Goal: Book appointment/travel/reservation

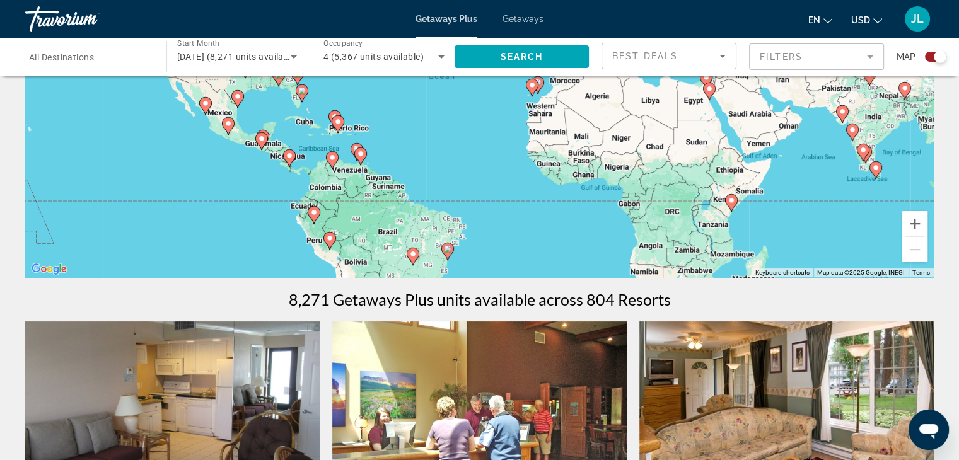
scroll to position [126, 0]
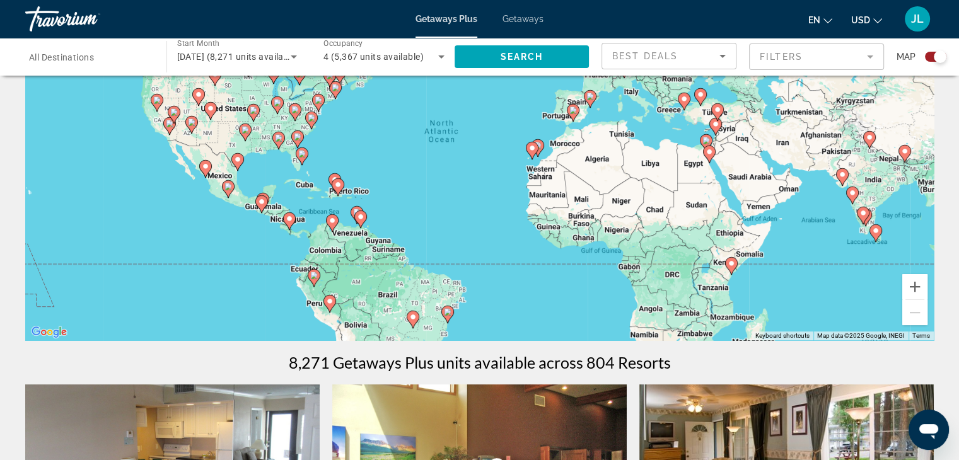
click at [361, 217] on image "Main content" at bounding box center [361, 217] width 8 height 8
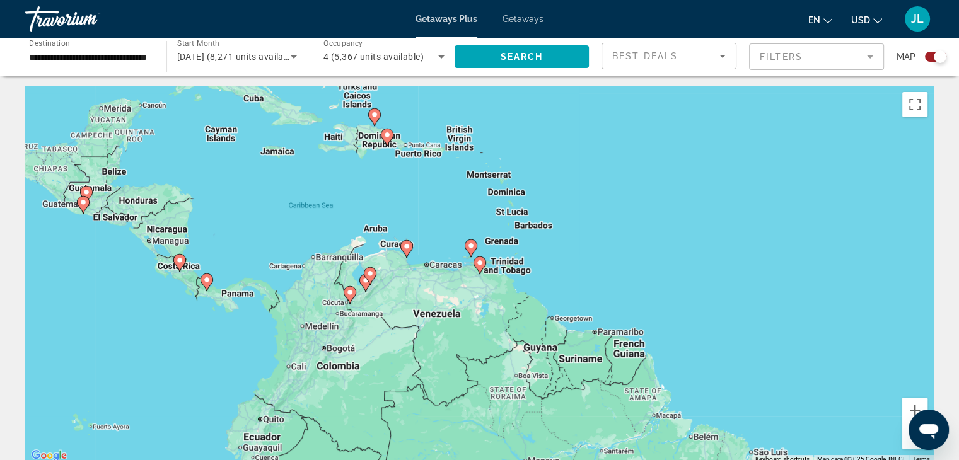
scroll to position [0, 0]
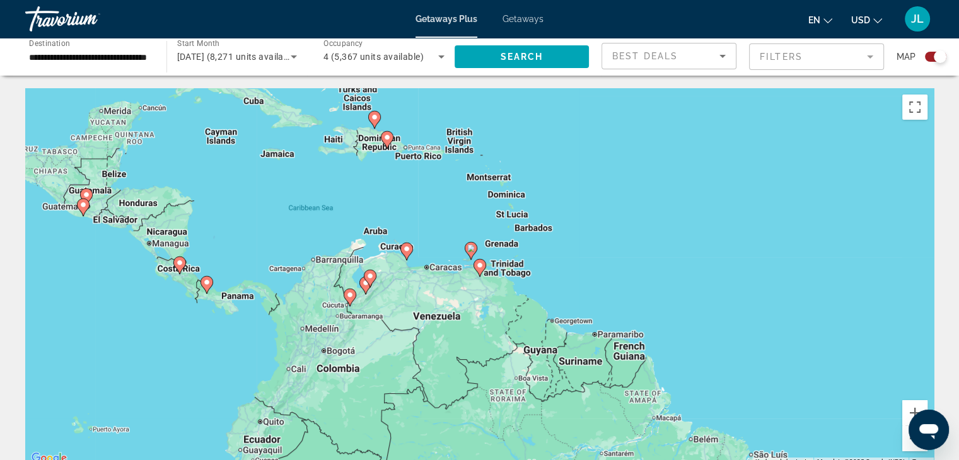
click at [787, 238] on div "To activate drag with keyboard, press Alt + Enter. Once in keyboard drag state,…" at bounding box center [479, 277] width 908 height 378
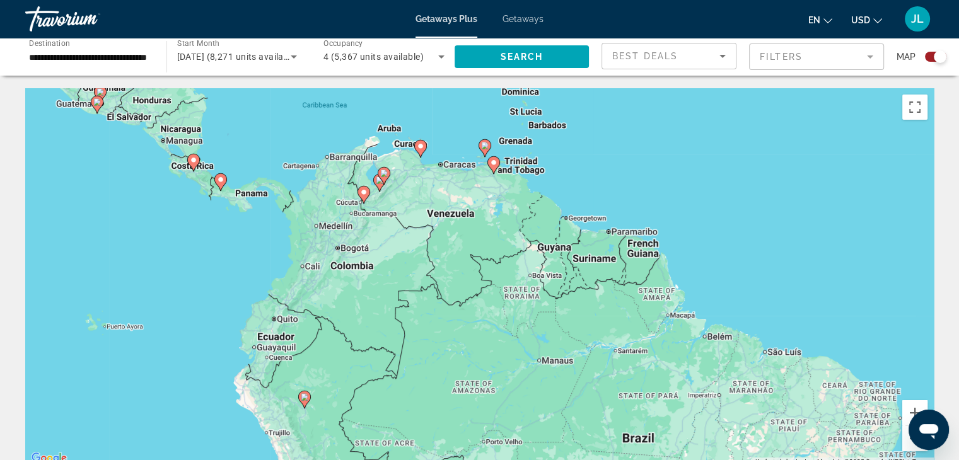
drag, startPoint x: 689, startPoint y: 200, endPoint x: 699, endPoint y: 88, distance: 112.6
click at [700, 88] on div "To activate drag with keyboard, press Alt + Enter. Once in keyboard drag state,…" at bounding box center [479, 277] width 908 height 378
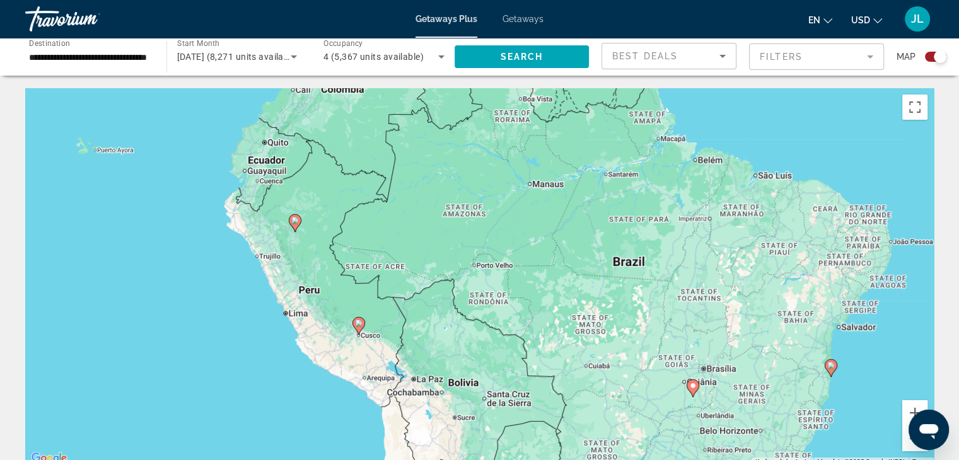
drag, startPoint x: 688, startPoint y: 253, endPoint x: 688, endPoint y: 130, distance: 122.9
click at [687, 129] on div "To activate drag with keyboard, press Alt + Enter. Once in keyboard drag state,…" at bounding box center [479, 277] width 908 height 378
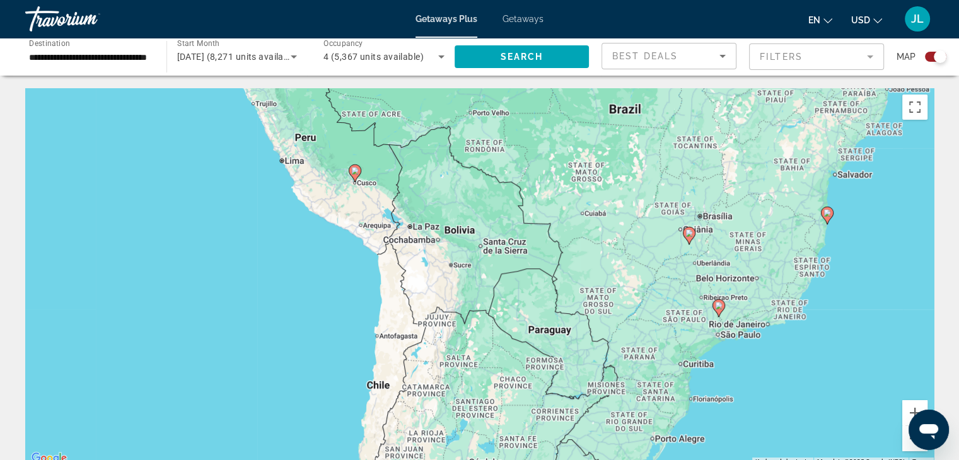
drag, startPoint x: 655, startPoint y: 270, endPoint x: 651, endPoint y: 122, distance: 148.8
click at [651, 122] on div "To activate drag with keyboard, press Alt + Enter. Once in keyboard drag state,…" at bounding box center [479, 277] width 908 height 378
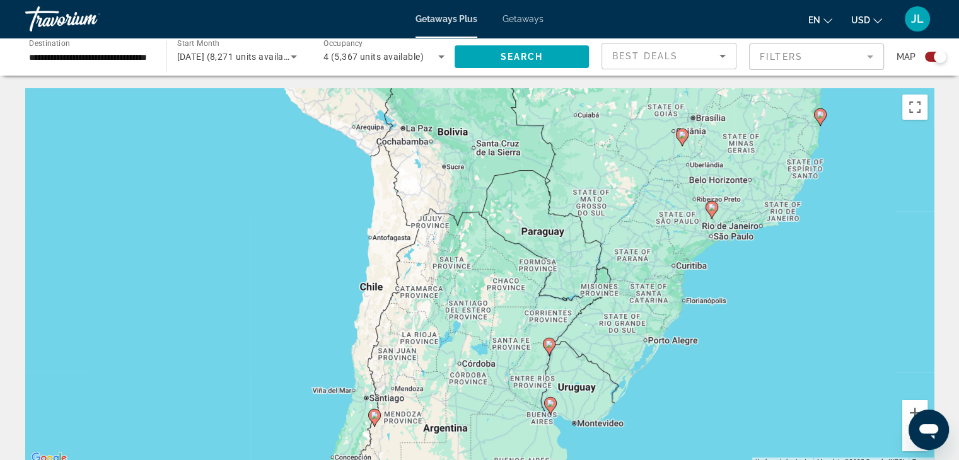
drag, startPoint x: 635, startPoint y: 236, endPoint x: 628, endPoint y: 138, distance: 98.0
click at [628, 139] on div "To activate drag with keyboard, press Alt + Enter. Once in keyboard drag state,…" at bounding box center [479, 277] width 908 height 378
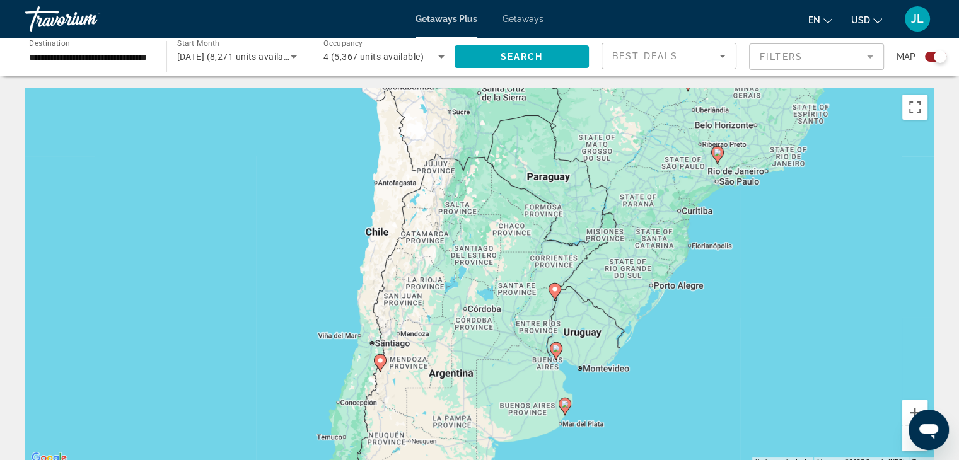
drag, startPoint x: 606, startPoint y: 214, endPoint x: 618, endPoint y: 118, distance: 95.8
click at [618, 118] on div "To activate drag with keyboard, press Alt + Enter. Once in keyboard drag state,…" at bounding box center [479, 277] width 908 height 378
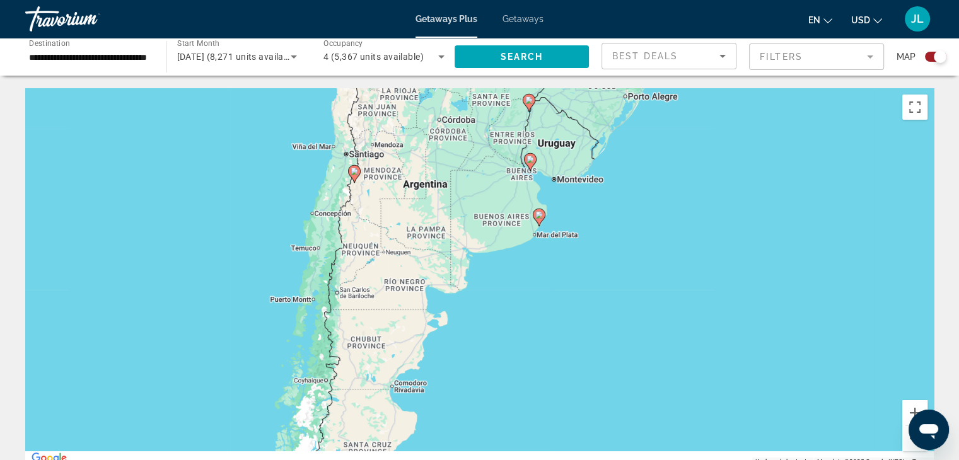
drag, startPoint x: 599, startPoint y: 267, endPoint x: 561, endPoint y: 149, distance: 124.0
click at [563, 149] on div "To activate drag with keyboard, press Alt + Enter. Once in keyboard drag state,…" at bounding box center [479, 277] width 908 height 378
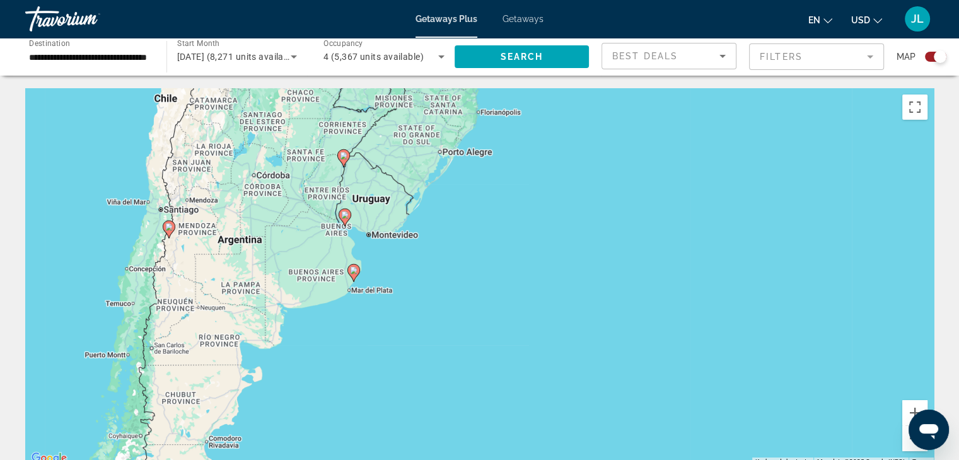
drag, startPoint x: 650, startPoint y: 202, endPoint x: 421, endPoint y: 296, distance: 247.9
click at [424, 291] on div "To activate drag with keyboard, press Alt + Enter. Once in keyboard drag state,…" at bounding box center [479, 277] width 908 height 378
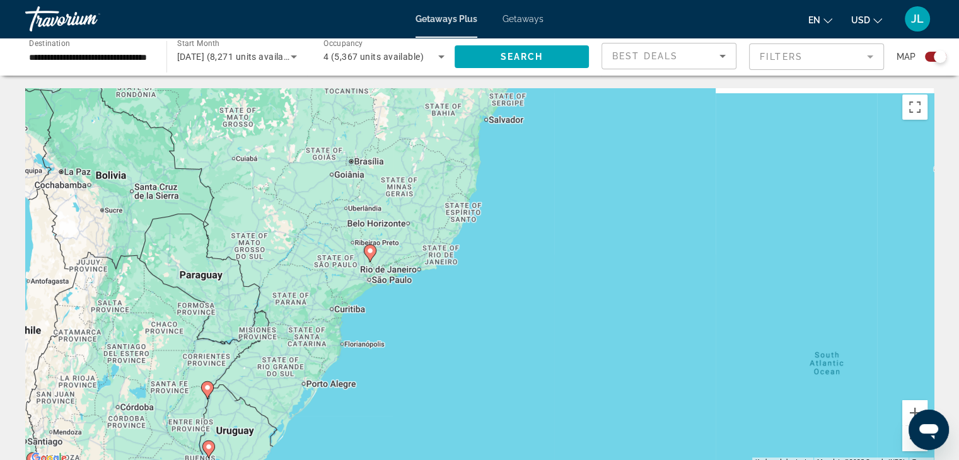
drag, startPoint x: 558, startPoint y: 194, endPoint x: 506, endPoint y: 383, distance: 195.4
click at [512, 381] on div "To activate drag with keyboard, press Alt + Enter. Once in keyboard drag state,…" at bounding box center [479, 277] width 908 height 378
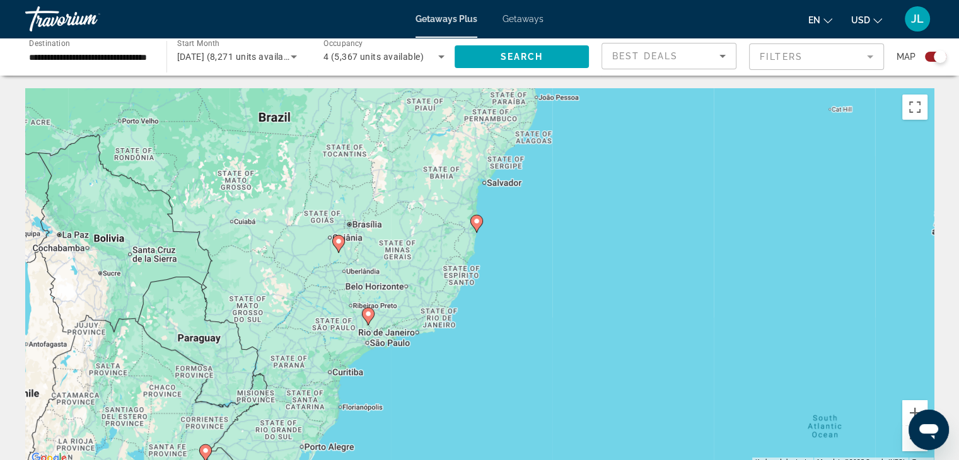
drag, startPoint x: 582, startPoint y: 260, endPoint x: 557, endPoint y: 405, distance: 147.1
click at [557, 405] on div "To activate drag with keyboard, press Alt + Enter. Once in keyboard drag state,…" at bounding box center [479, 277] width 908 height 378
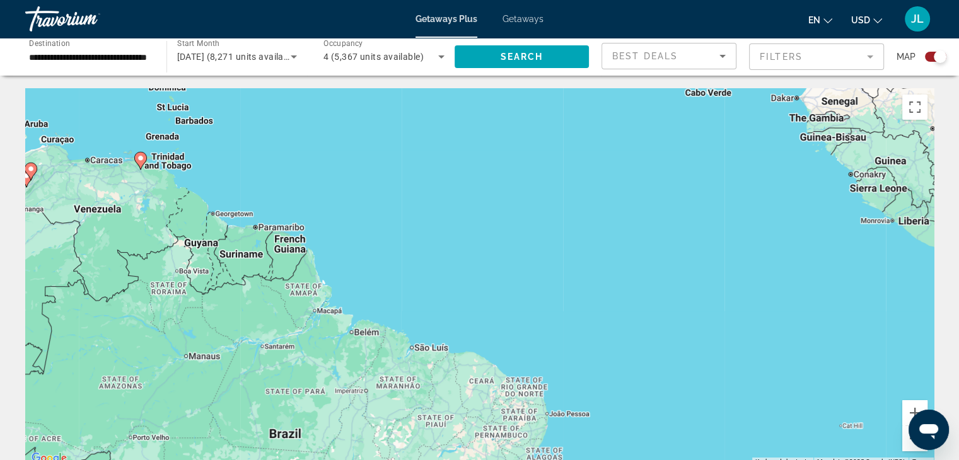
drag, startPoint x: 616, startPoint y: 216, endPoint x: 642, endPoint y: 373, distance: 159.7
click at [660, 375] on div "To activate drag with keyboard, press Alt + Enter. Once in keyboard drag state,…" at bounding box center [479, 277] width 908 height 378
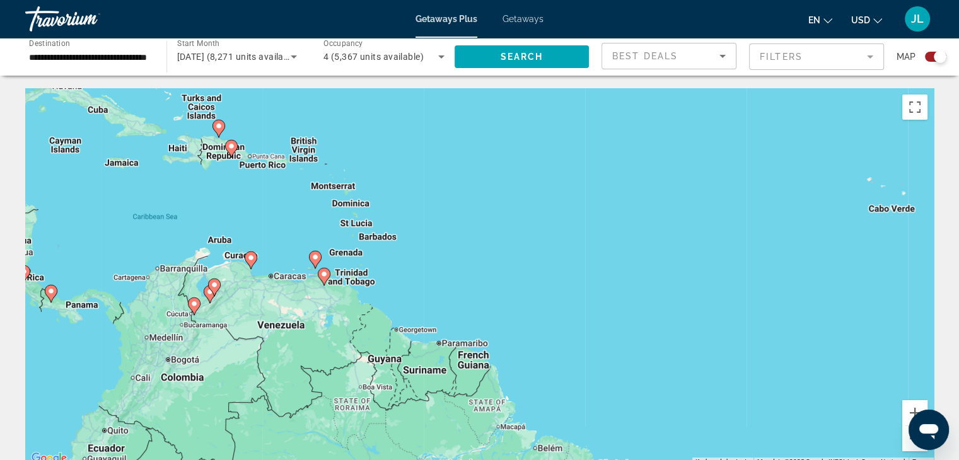
drag, startPoint x: 507, startPoint y: 266, endPoint x: 686, endPoint y: 351, distance: 198.7
click at [686, 351] on div "To activate drag with keyboard, press Alt + Enter. Once in keyboard drag state,…" at bounding box center [479, 277] width 908 height 378
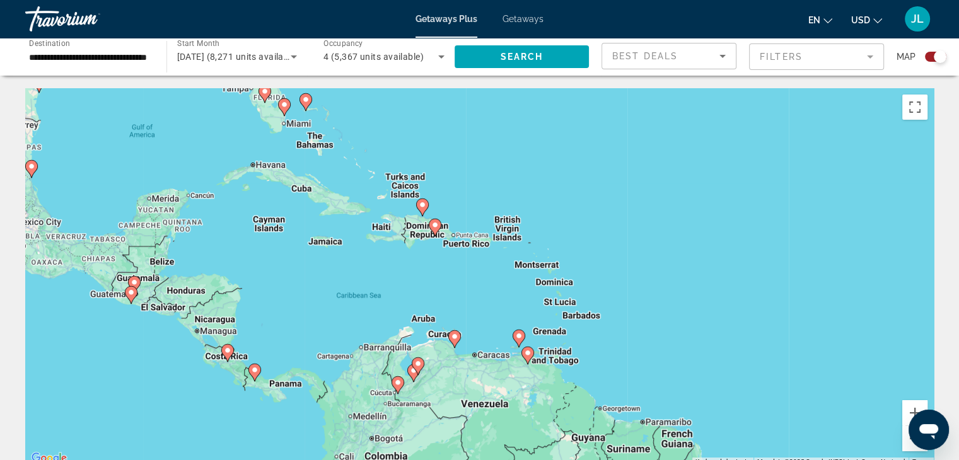
drag, startPoint x: 508, startPoint y: 257, endPoint x: 700, endPoint y: 317, distance: 201.3
click at [698, 318] on div "To activate drag with keyboard, press Alt + Enter. Once in keyboard drag state,…" at bounding box center [479, 277] width 908 height 378
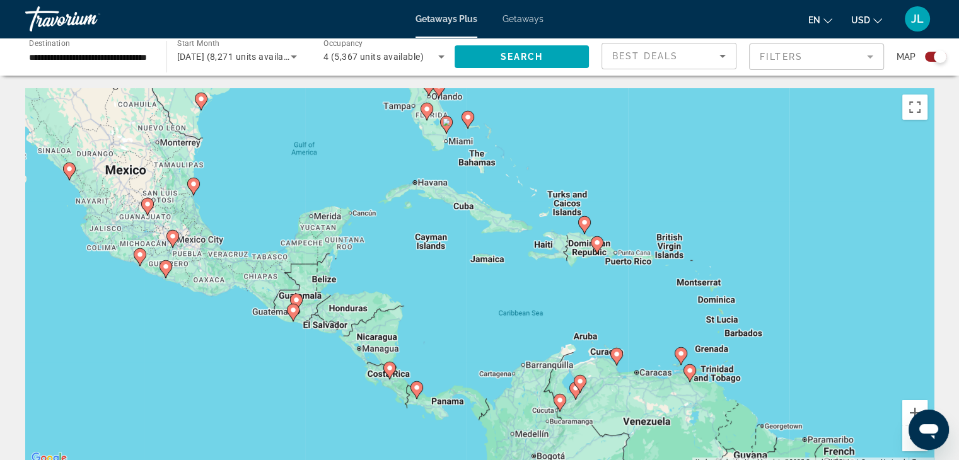
drag, startPoint x: 539, startPoint y: 235, endPoint x: 674, endPoint y: 260, distance: 136.6
click at [602, 253] on icon "Main content" at bounding box center [595, 245] width 11 height 16
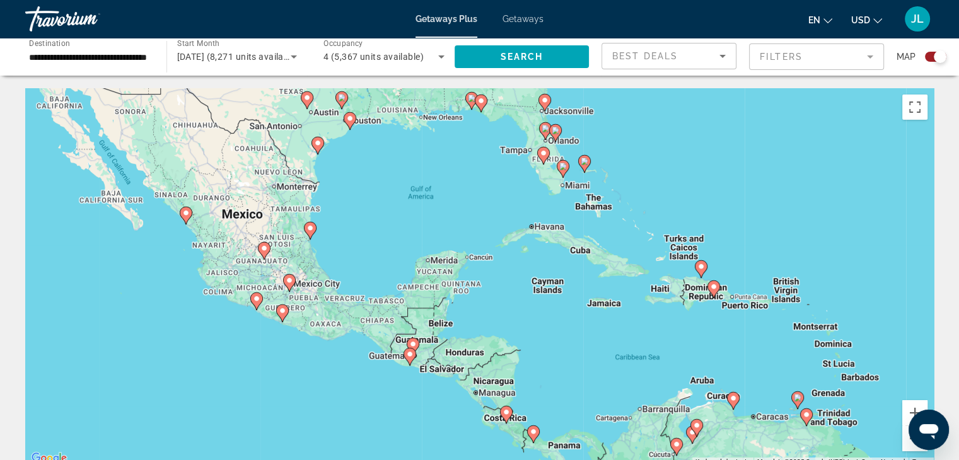
drag, startPoint x: 547, startPoint y: 204, endPoint x: 605, endPoint y: 263, distance: 82.4
click at [605, 263] on div "To activate drag with keyboard, press Alt + Enter. Once in keyboard drag state,…" at bounding box center [479, 277] width 908 height 378
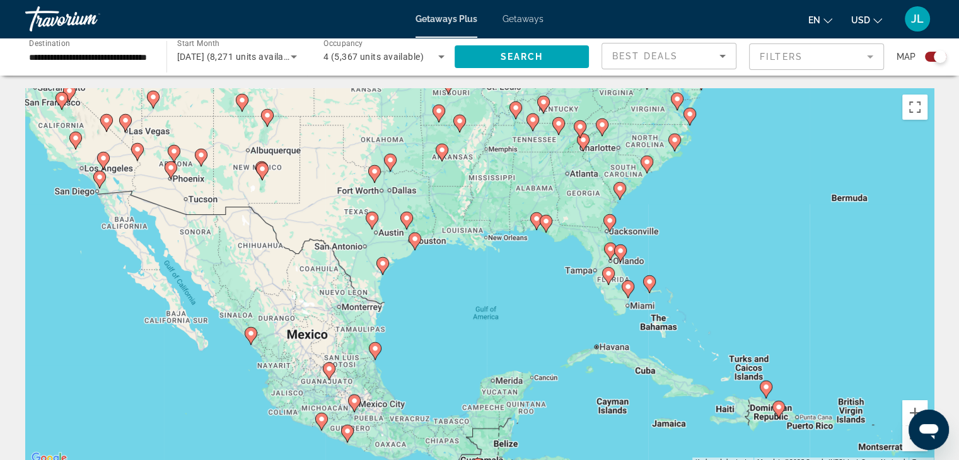
drag, startPoint x: 500, startPoint y: 231, endPoint x: 502, endPoint y: 288, distance: 57.4
click at [502, 287] on div "To activate drag with keyboard, press Alt + Enter. Once in keyboard drag state,…" at bounding box center [479, 277] width 908 height 378
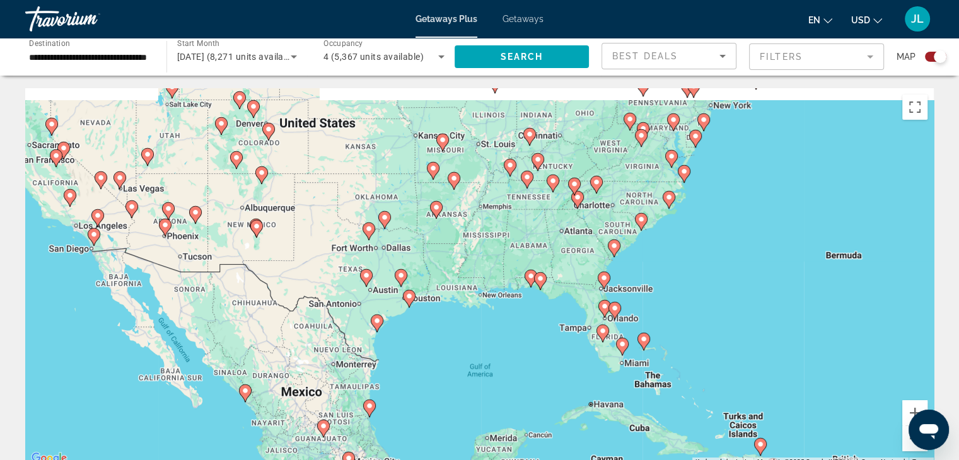
drag, startPoint x: 514, startPoint y: 224, endPoint x: 507, endPoint y: 292, distance: 68.4
click at [508, 291] on div "To activate drag with keyboard, press Alt + Enter. Once in keyboard drag state,…" at bounding box center [479, 277] width 908 height 378
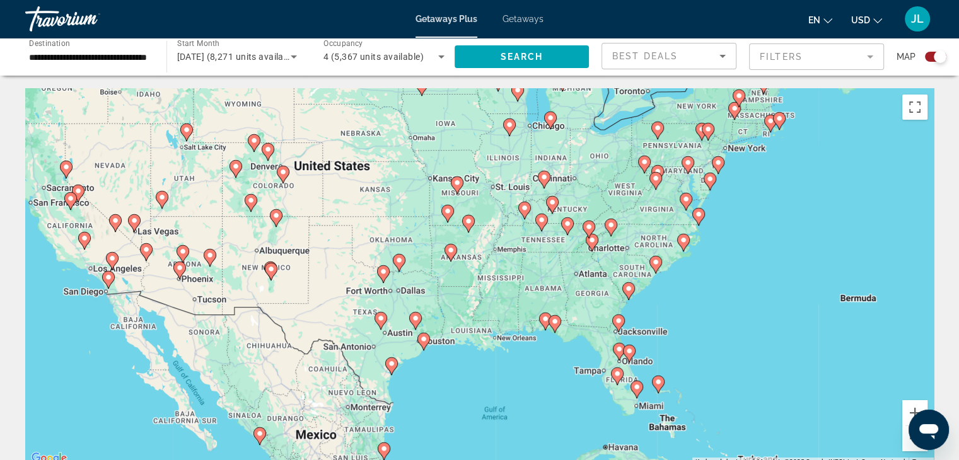
drag, startPoint x: 452, startPoint y: 270, endPoint x: 464, endPoint y: 298, distance: 30.2
click at [464, 297] on div "To activate drag with keyboard, press Alt + Enter. Once in keyboard drag state,…" at bounding box center [479, 277] width 908 height 378
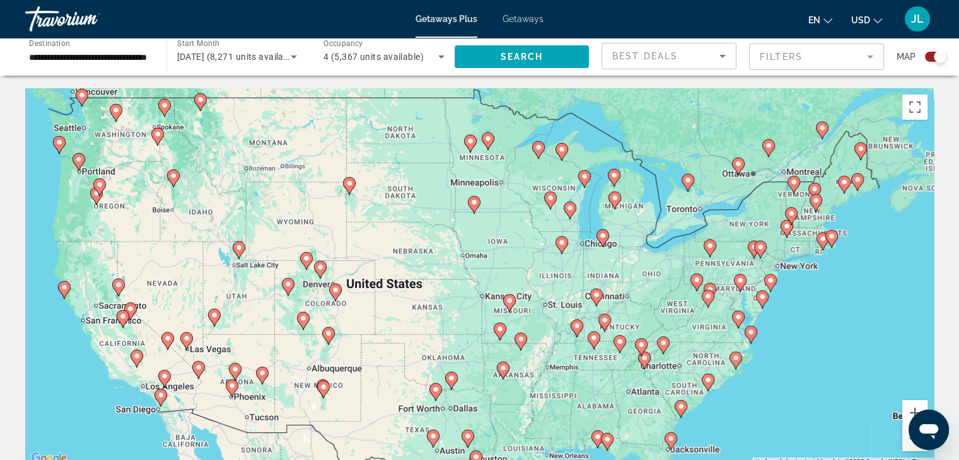
drag, startPoint x: 449, startPoint y: 162, endPoint x: 502, endPoint y: 270, distance: 120.9
click at [502, 270] on div "To activate drag with keyboard, press Alt + Enter. Once in keyboard drag state,…" at bounding box center [479, 277] width 908 height 378
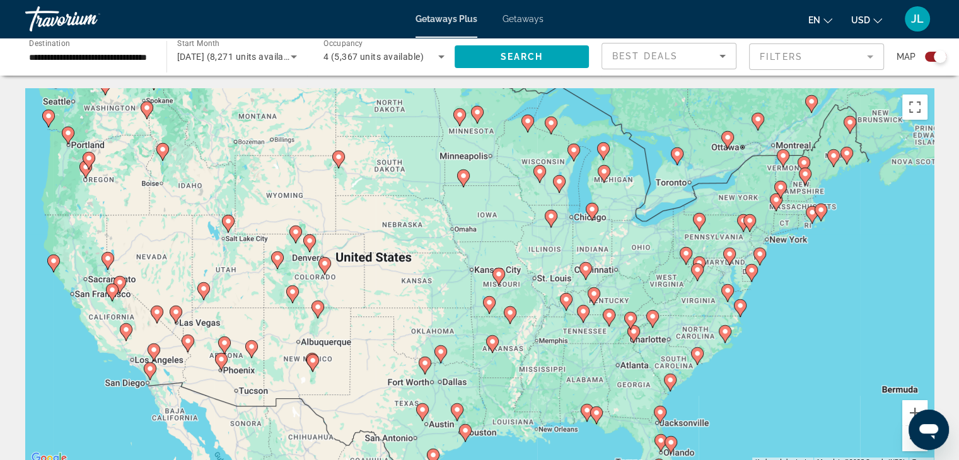
drag, startPoint x: 773, startPoint y: 374, endPoint x: 764, endPoint y: 347, distance: 28.5
click at [764, 347] on div "To activate drag with keyboard, press Alt + Enter. Once in keyboard drag state,…" at bounding box center [479, 277] width 908 height 378
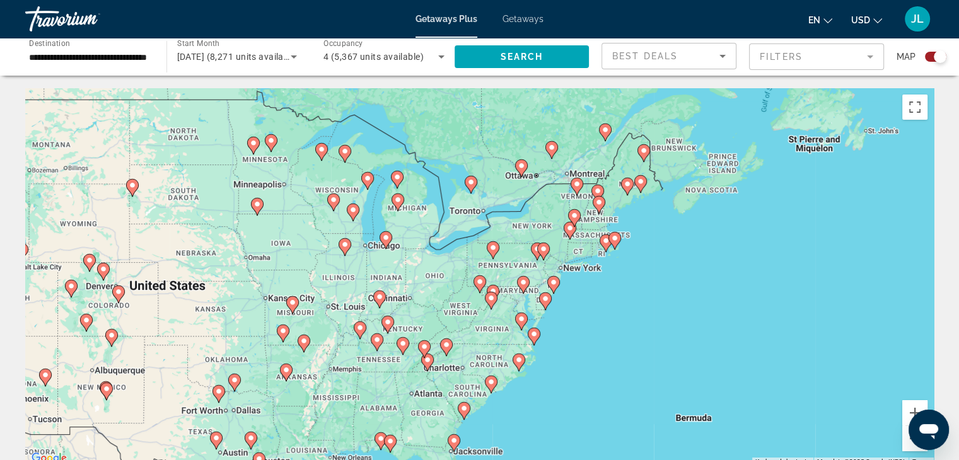
drag, startPoint x: 746, startPoint y: 331, endPoint x: 574, endPoint y: 362, distance: 174.7
click at [570, 361] on div "To activate drag with keyboard, press Alt + Enter. Once in keyboard drag state,…" at bounding box center [479, 277] width 908 height 378
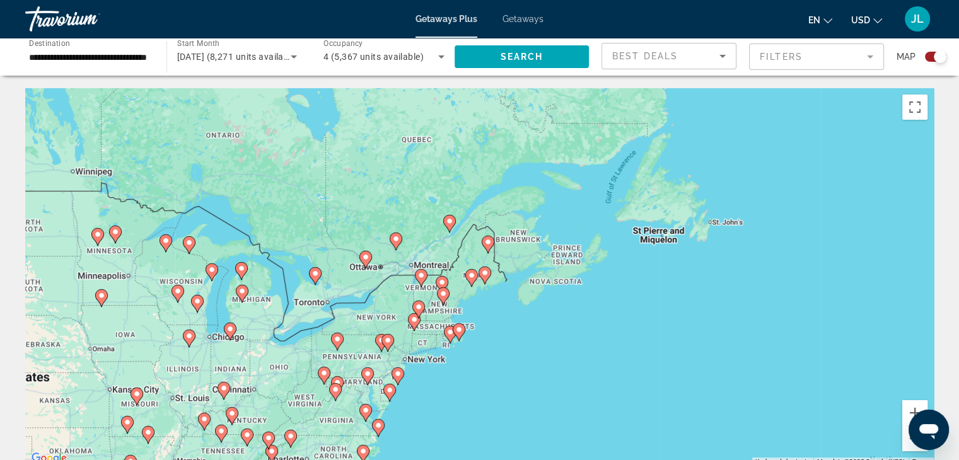
drag, startPoint x: 741, startPoint y: 299, endPoint x: 581, endPoint y: 391, distance: 184.6
click at [582, 390] on div "To activate drag with keyboard, press Alt + Enter. Once in keyboard drag state,…" at bounding box center [479, 277] width 908 height 378
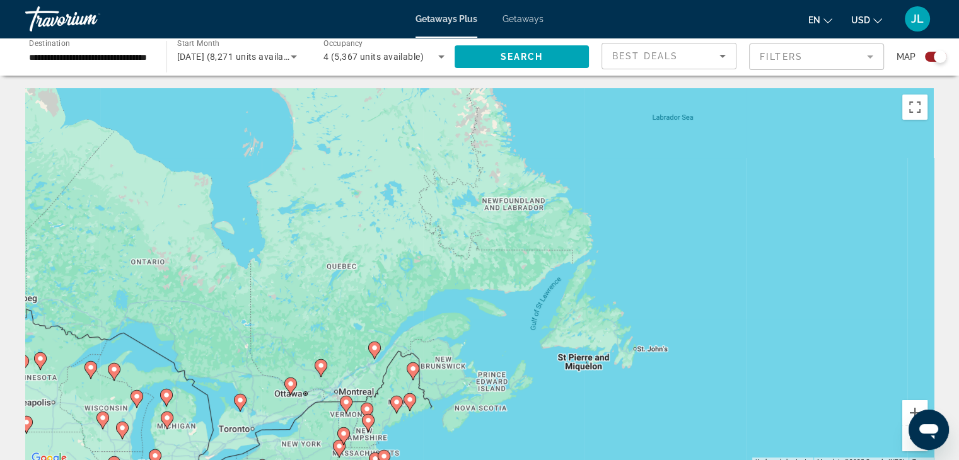
drag, startPoint x: 702, startPoint y: 302, endPoint x: 654, endPoint y: 420, distance: 127.8
click at [654, 420] on div "To activate drag with keyboard, press Alt + Enter. Once in keyboard drag state,…" at bounding box center [479, 277] width 908 height 378
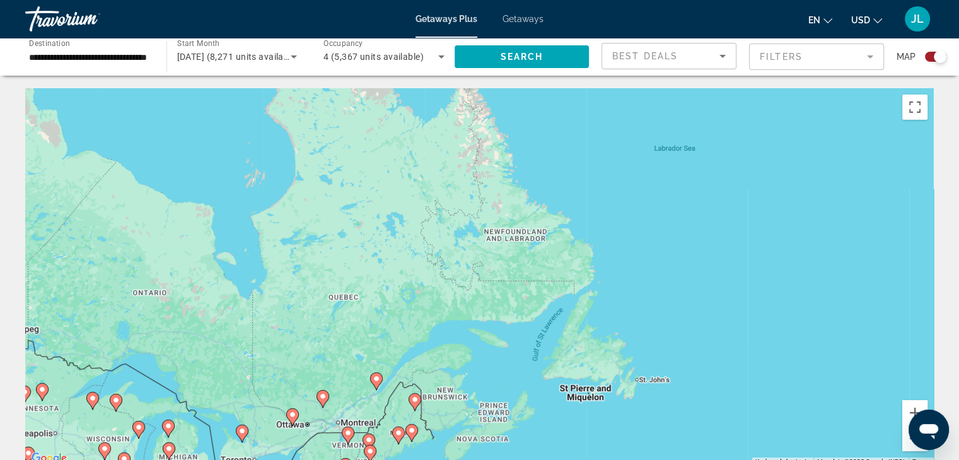
drag, startPoint x: 691, startPoint y: 321, endPoint x: 691, endPoint y: 429, distance: 107.8
click at [691, 427] on div "To activate drag with keyboard, press Alt + Enter. Once in keyboard drag state,…" at bounding box center [479, 277] width 908 height 378
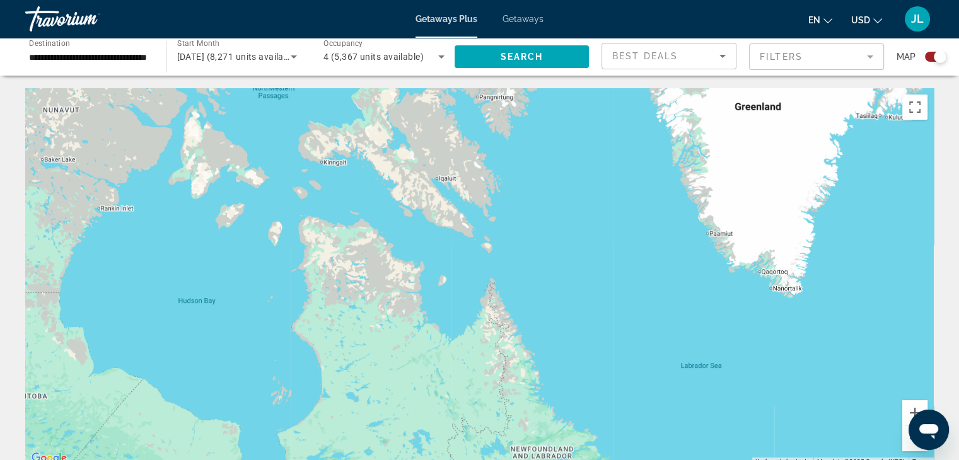
drag, startPoint x: 676, startPoint y: 386, endPoint x: 677, endPoint y: 433, distance: 46.6
click at [677, 432] on div "To activate drag with keyboard, press Alt + Enter. Once in keyboard drag state,…" at bounding box center [479, 277] width 908 height 378
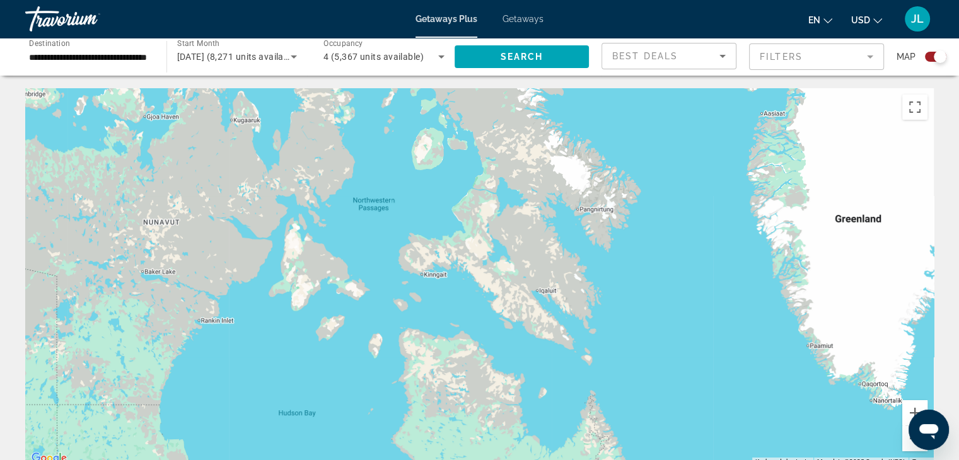
drag, startPoint x: 611, startPoint y: 333, endPoint x: 714, endPoint y: 431, distance: 142.2
click at [714, 430] on div "Main content" at bounding box center [479, 277] width 908 height 378
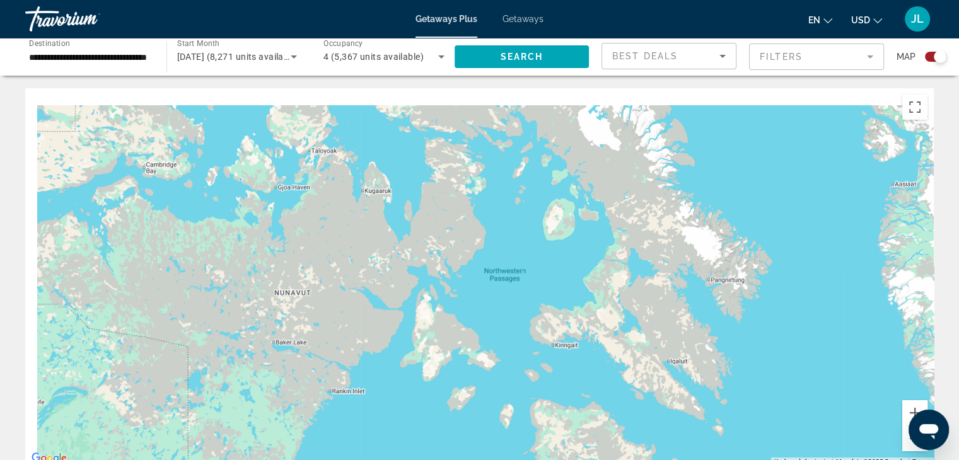
drag, startPoint x: 583, startPoint y: 342, endPoint x: 717, endPoint y: 394, distance: 144.1
click at [717, 394] on div "Main content" at bounding box center [479, 277] width 908 height 378
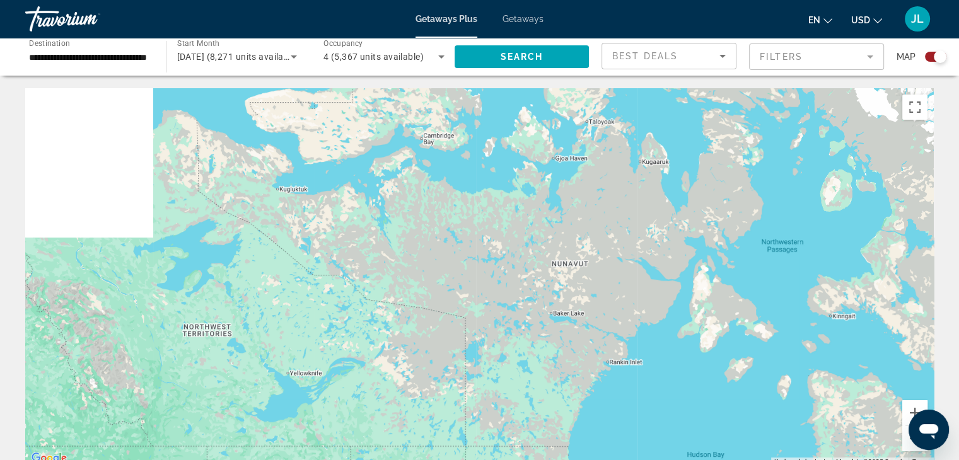
drag, startPoint x: 466, startPoint y: 391, endPoint x: 749, endPoint y: 328, distance: 289.1
click at [739, 334] on div "Main content" at bounding box center [479, 277] width 908 height 378
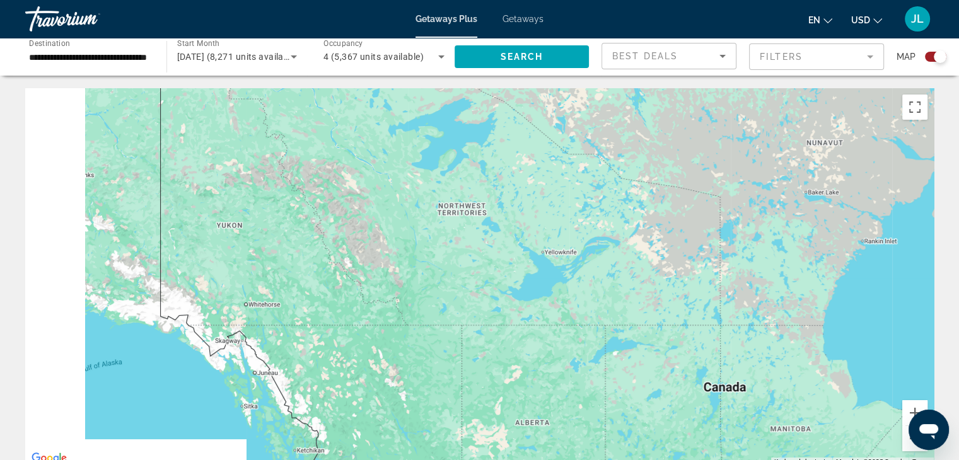
drag, startPoint x: 594, startPoint y: 412, endPoint x: 747, endPoint y: 318, distance: 179.1
click at [744, 320] on div "Main content" at bounding box center [479, 277] width 908 height 378
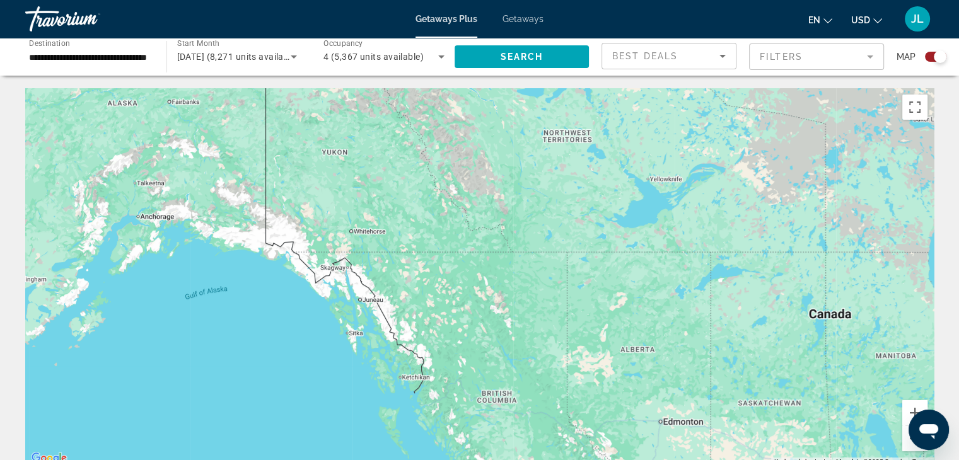
drag, startPoint x: 615, startPoint y: 425, endPoint x: 650, endPoint y: 250, distance: 178.1
click at [649, 255] on div "To activate drag with keyboard, press Alt + Enter. Once in keyboard drag state,…" at bounding box center [479, 277] width 908 height 378
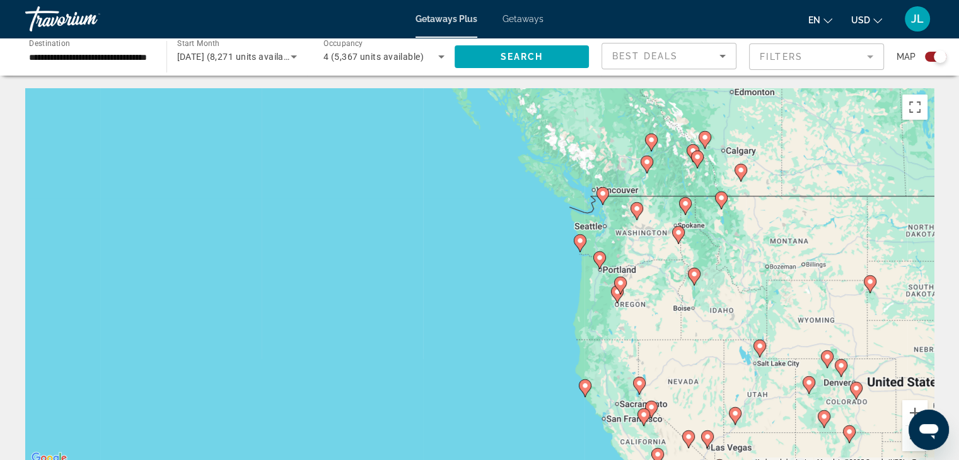
drag, startPoint x: 640, startPoint y: 383, endPoint x: 650, endPoint y: 339, distance: 45.1
click at [650, 339] on div "To activate drag with keyboard, press Alt + Enter. Once in keyboard drag state,…" at bounding box center [479, 277] width 908 height 378
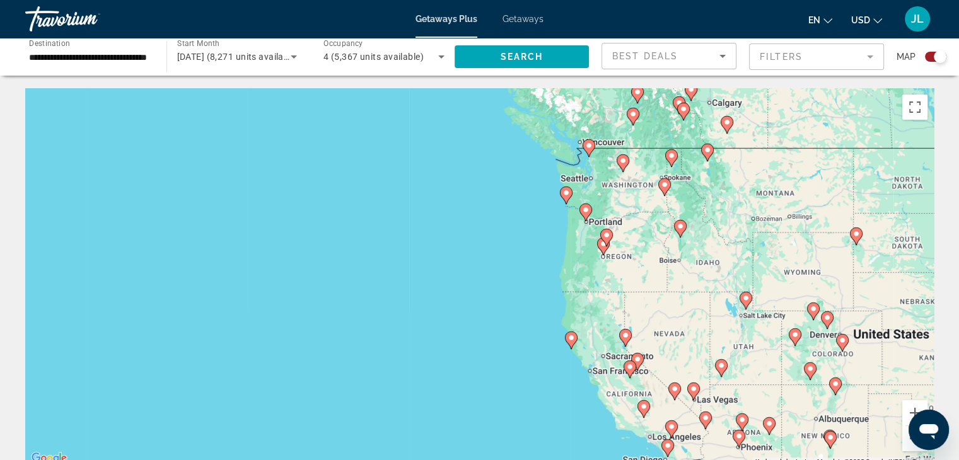
drag
click at [567, 283] on div "To activate drag with keyboard, press Alt + Enter. Once in keyboard drag state,…" at bounding box center [479, 277] width 908 height 378
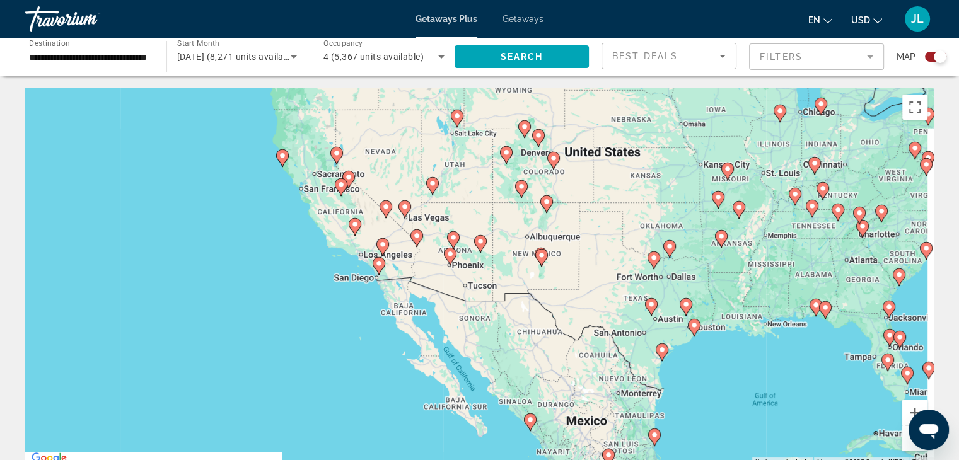
click at [504, 316] on div "To activate drag with keyboard, press Alt + Enter. Once in keyboard drag state,…" at bounding box center [479, 277] width 908 height 378
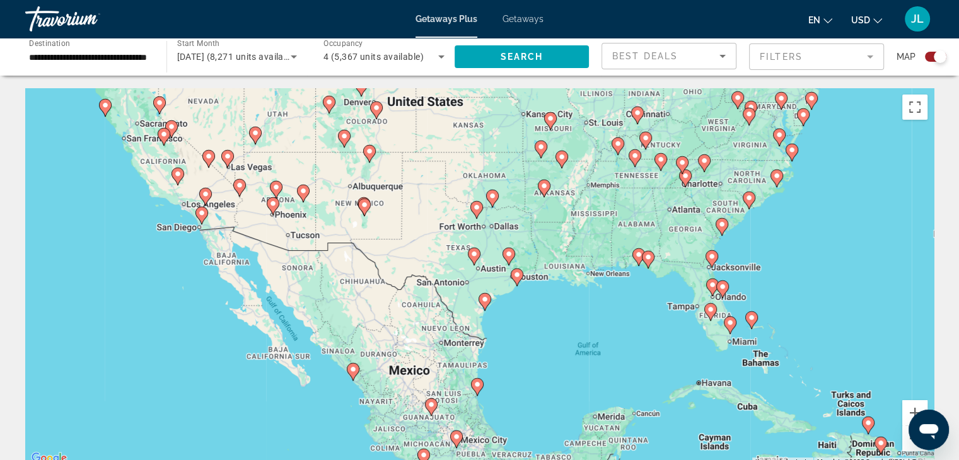
click at [495, 284] on div "To activate drag with keyboard, press Alt + Enter. Once in keyboard drag state,…" at bounding box center [479, 277] width 908 height 378
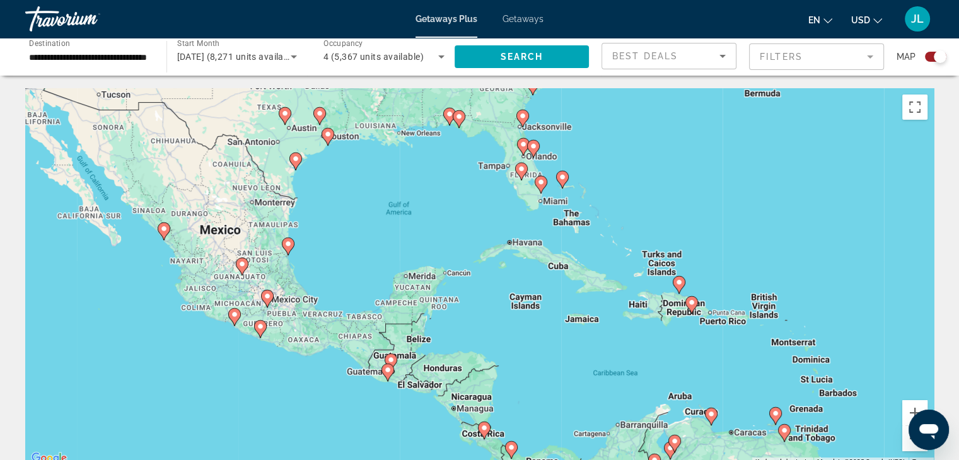
click at [515, 291] on div "To activate drag with keyboard, press Alt + Enter. Once in keyboard drag state,…" at bounding box center [479, 277] width 908 height 378
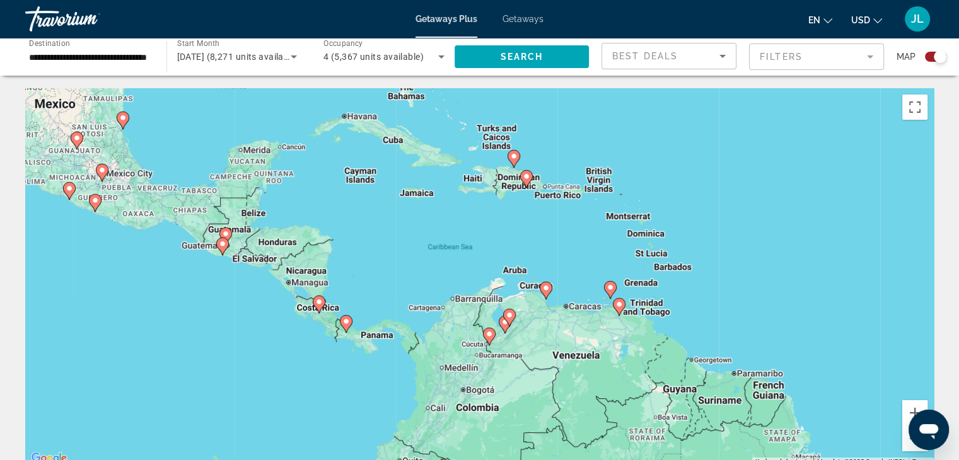
click at [558, 296] on div "To activate drag with keyboard, press Alt + Enter. Once in keyboard drag state,…" at bounding box center [479, 277] width 908 height 378
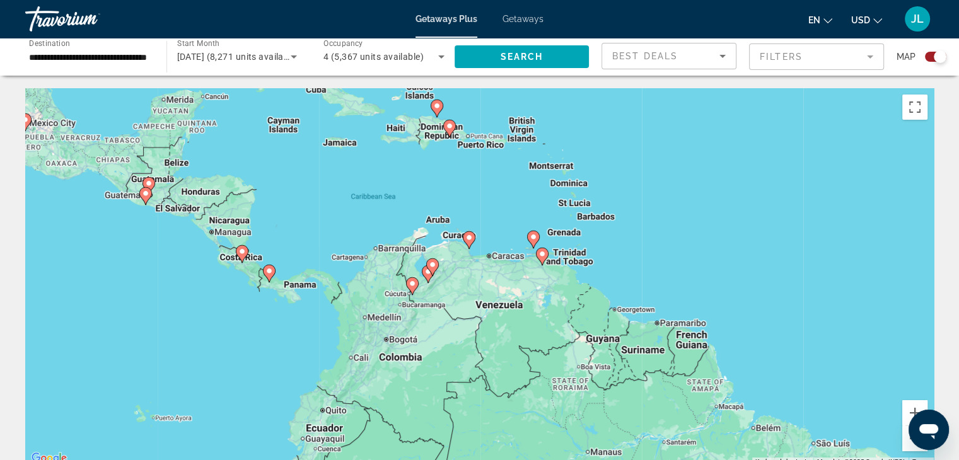
click at [628, 262] on div "To activate drag with keyboard, press Alt + Enter. Once in keyboard drag state,…" at bounding box center [479, 277] width 908 height 378
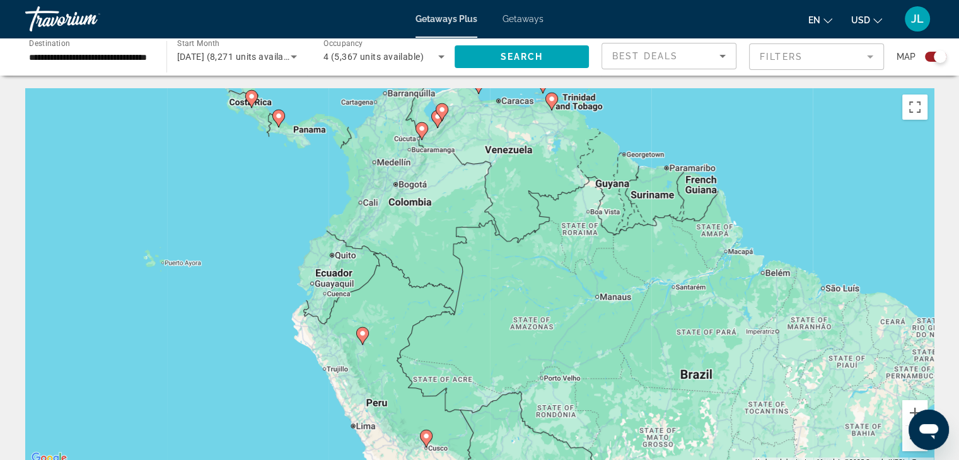
click at [622, 251] on div "To activate drag with keyboard, press Alt + Enter. Once in keyboard drag state,…" at bounding box center [479, 277] width 908 height 378
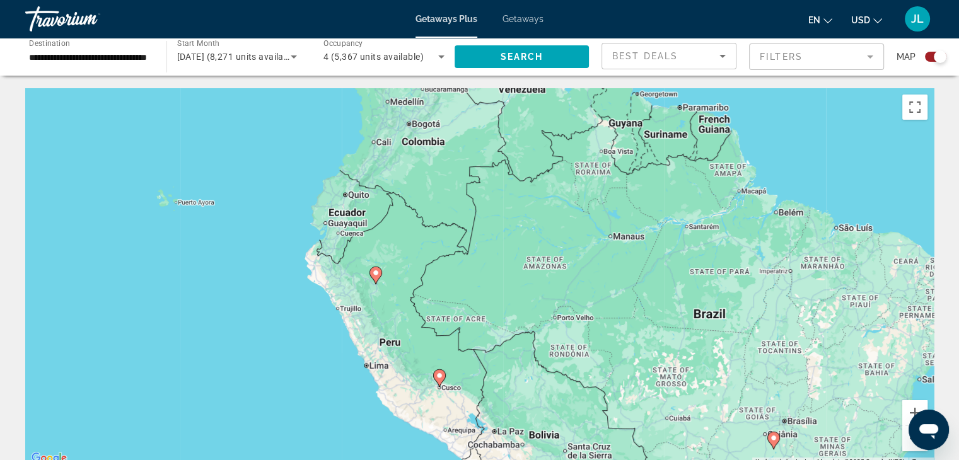
click at [619, 238] on div "To activate drag with keyboard, press Alt + Enter. Once in keyboard drag state,…" at bounding box center [479, 277] width 908 height 378
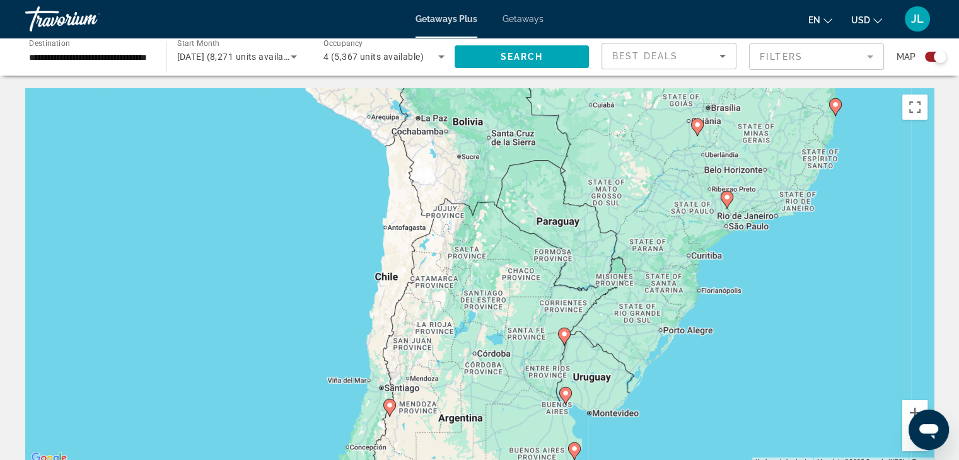
click at [628, 233] on div "To activate drag with keyboard, press Alt + Enter. Once in keyboard drag state,…" at bounding box center [479, 277] width 908 height 378
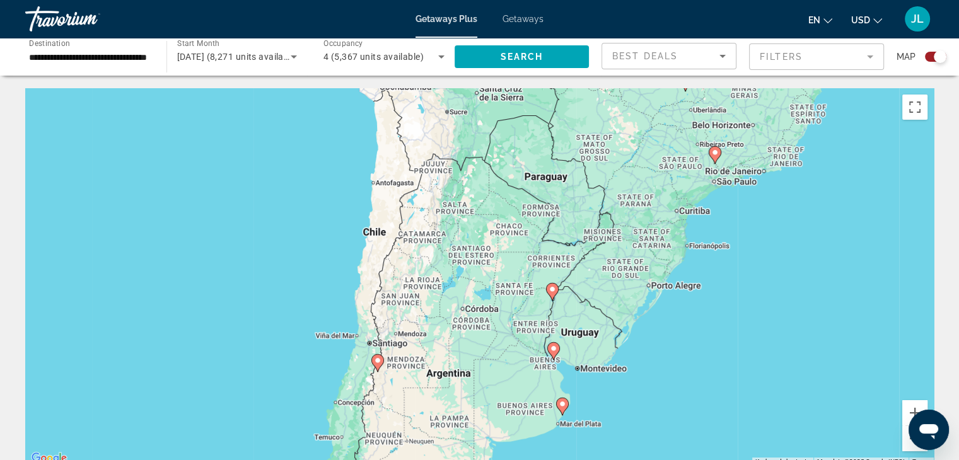
click at [716, 160] on gmp-advanced-marker "Main content" at bounding box center [714, 155] width 13 height 19
type input "**********"
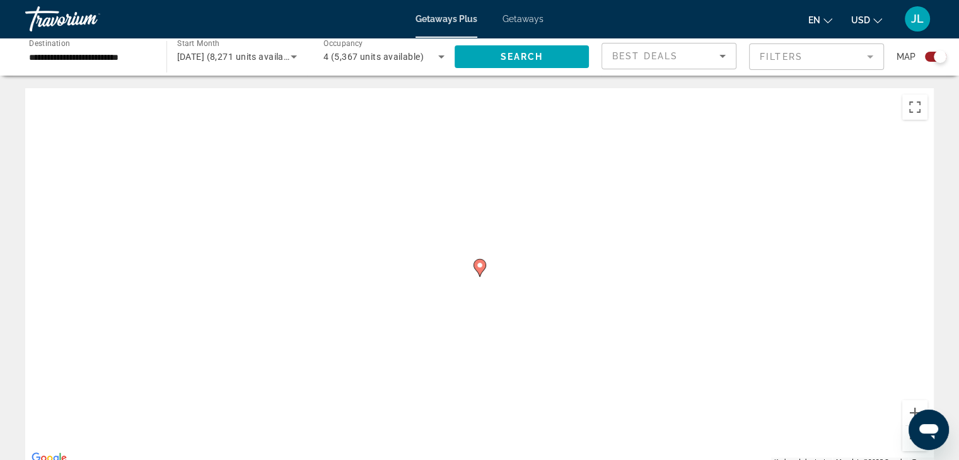
click at [482, 267] on image "Main content" at bounding box center [480, 266] width 8 height 8
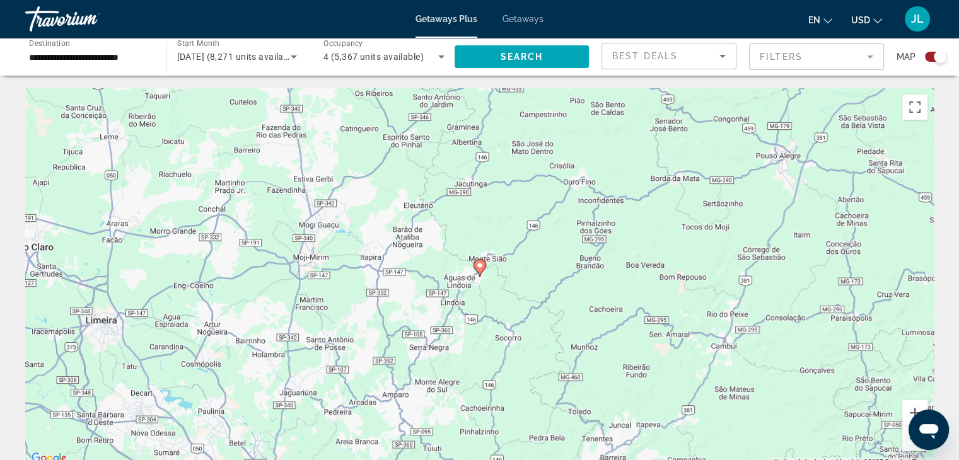
click at [480, 270] on icon "Main content" at bounding box center [478, 268] width 11 height 16
click at [477, 261] on icon "Main content" at bounding box center [478, 268] width 11 height 16
click at [483, 268] on image "Main content" at bounding box center [480, 266] width 8 height 8
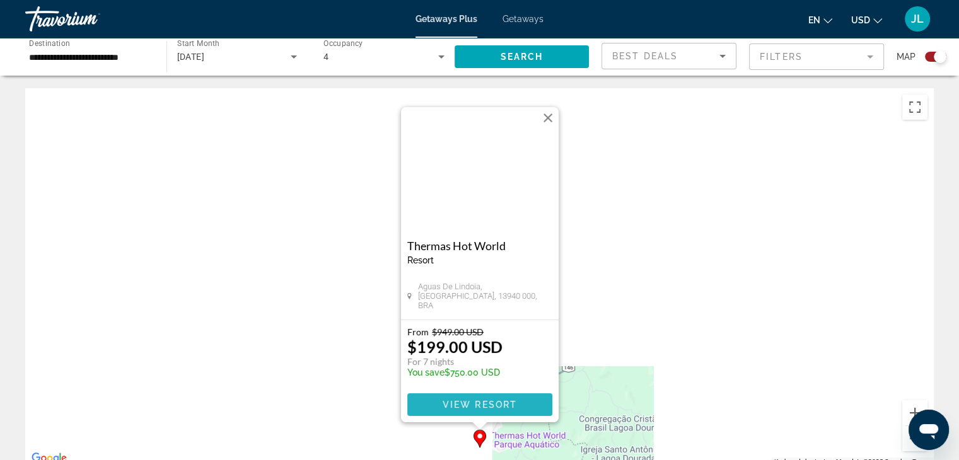
click at [471, 401] on span "View Resort" at bounding box center [479, 405] width 74 height 10
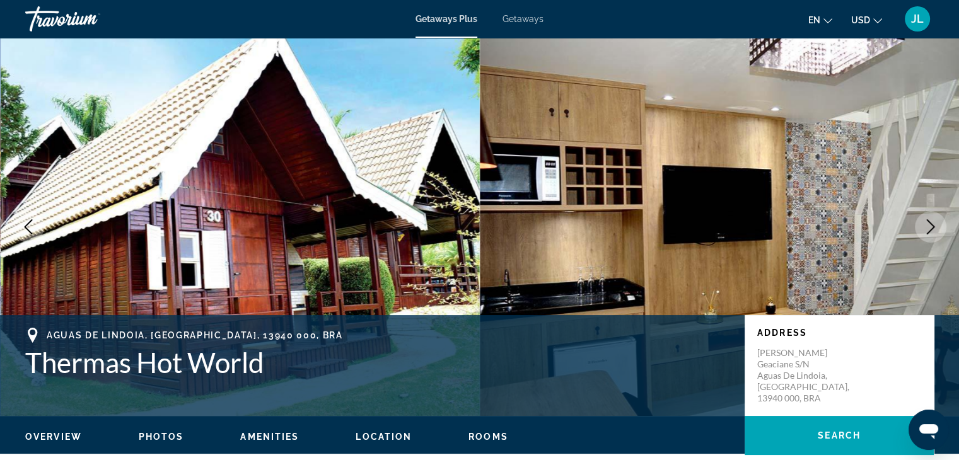
click at [926, 226] on icon "Next image" at bounding box center [930, 226] width 15 height 15
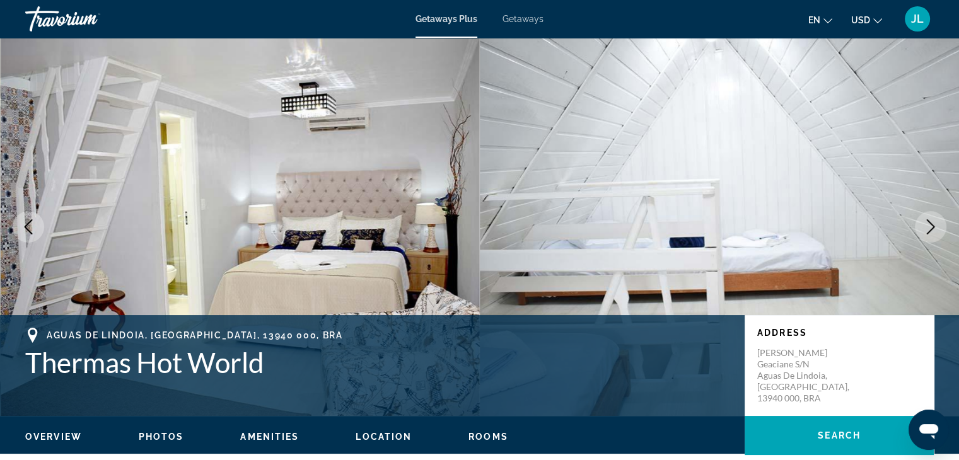
click at [928, 226] on icon "Next image" at bounding box center [930, 226] width 15 height 15
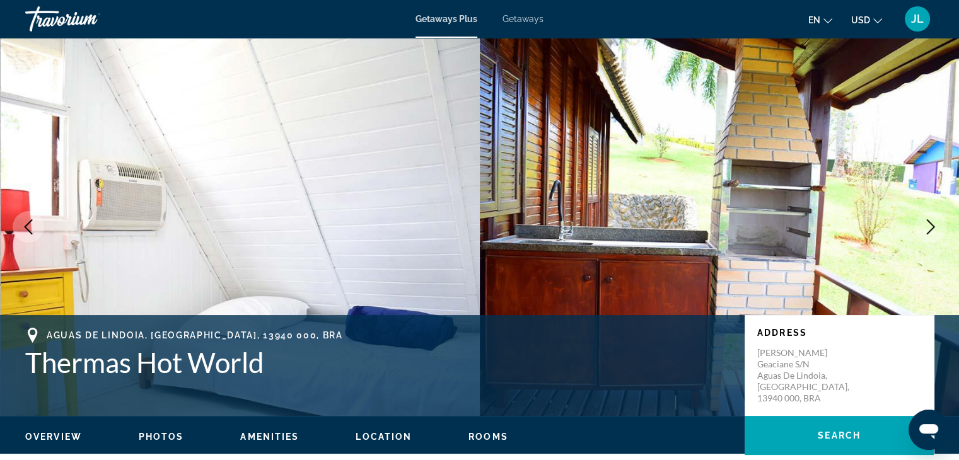
click at [928, 226] on icon "Next image" at bounding box center [930, 226] width 15 height 15
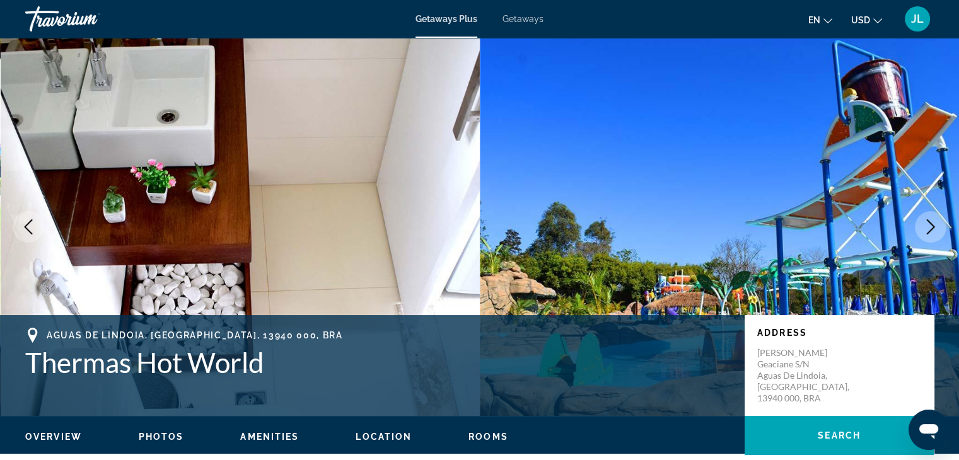
click at [928, 226] on icon "Next image" at bounding box center [930, 226] width 15 height 15
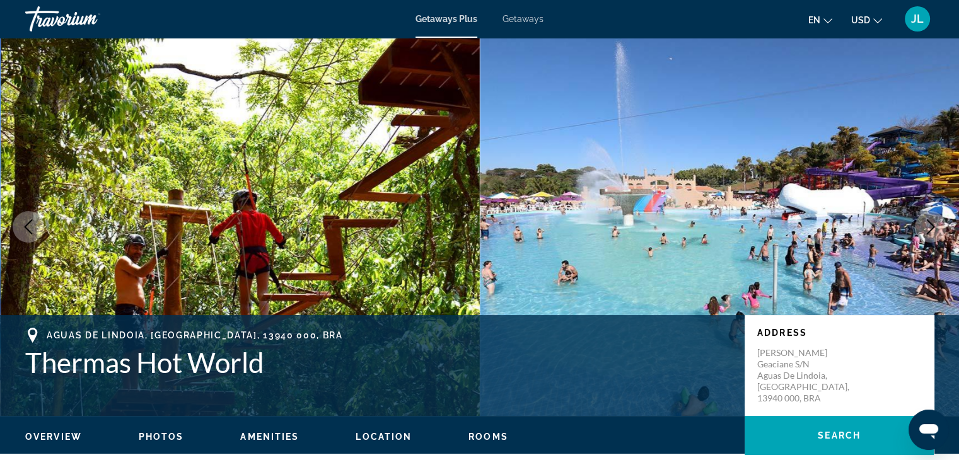
click at [928, 226] on icon "Next image" at bounding box center [930, 226] width 15 height 15
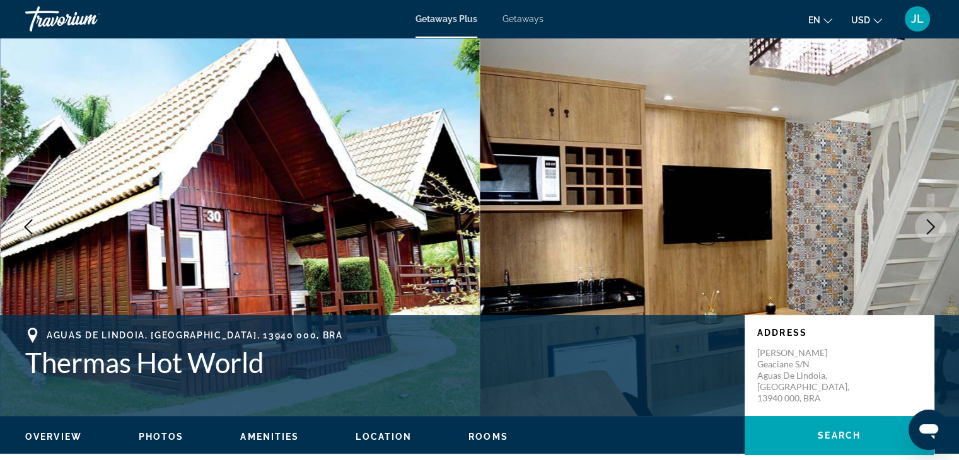
click at [928, 226] on icon "Next image" at bounding box center [930, 226] width 15 height 15
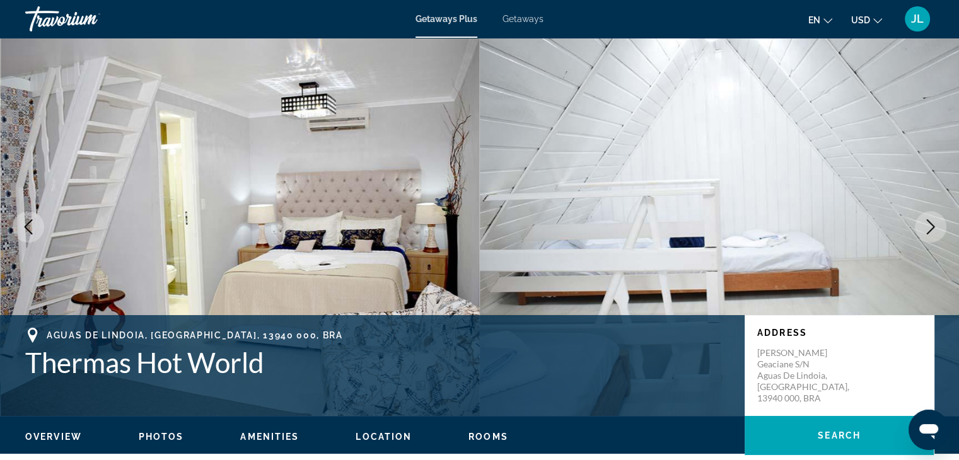
click at [928, 226] on icon "Next image" at bounding box center [930, 226] width 15 height 15
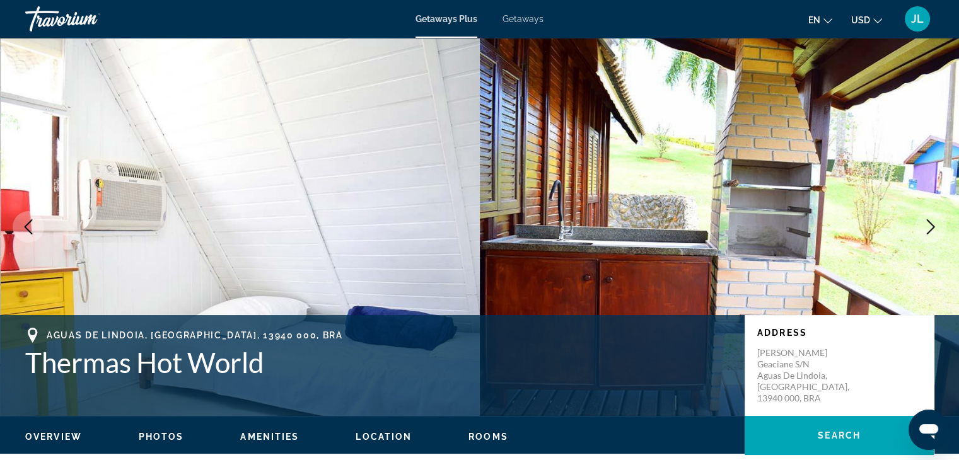
click at [928, 226] on icon "Next image" at bounding box center [930, 226] width 15 height 15
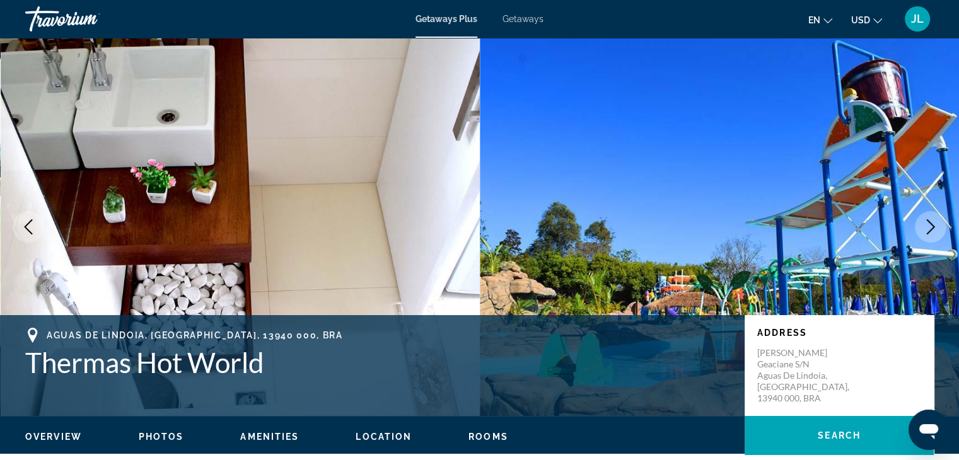
click at [928, 226] on icon "Next image" at bounding box center [930, 226] width 15 height 15
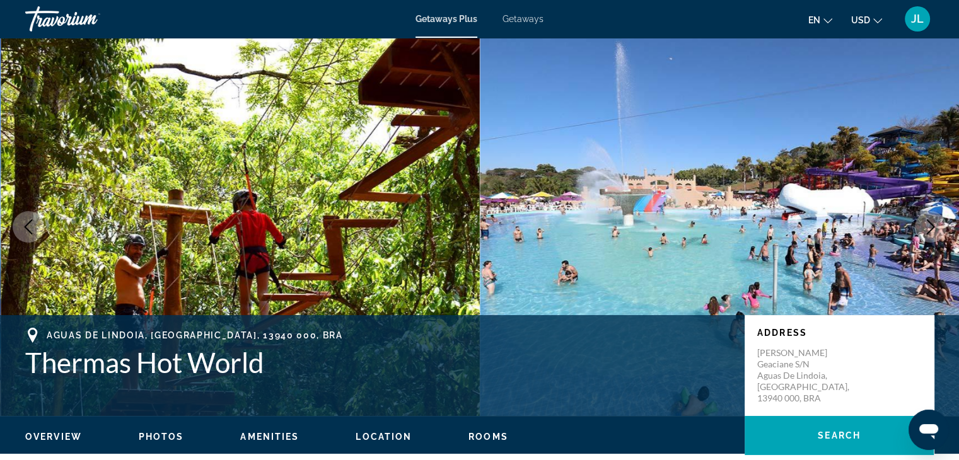
drag, startPoint x: 928, startPoint y: 226, endPoint x: 931, endPoint y: 233, distance: 7.6
click at [931, 234] on icon "Next image" at bounding box center [930, 226] width 15 height 15
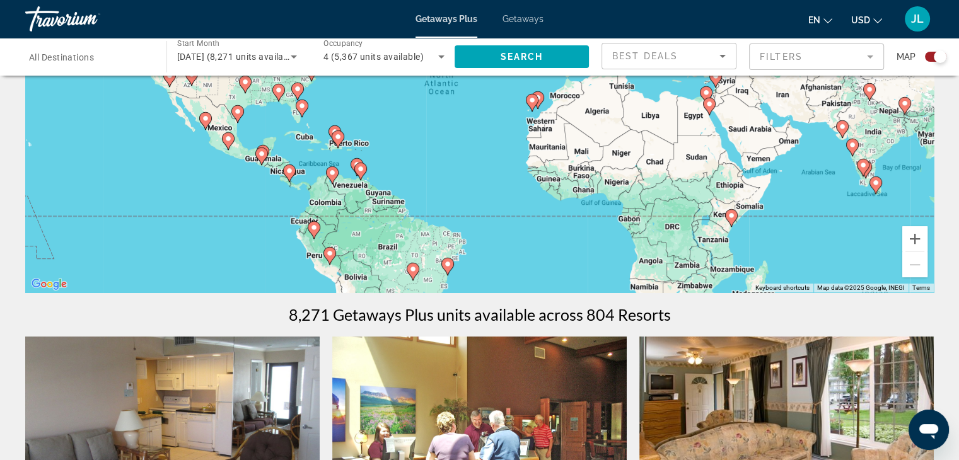
scroll to position [189, 0]
